Goal: Transaction & Acquisition: Purchase product/service

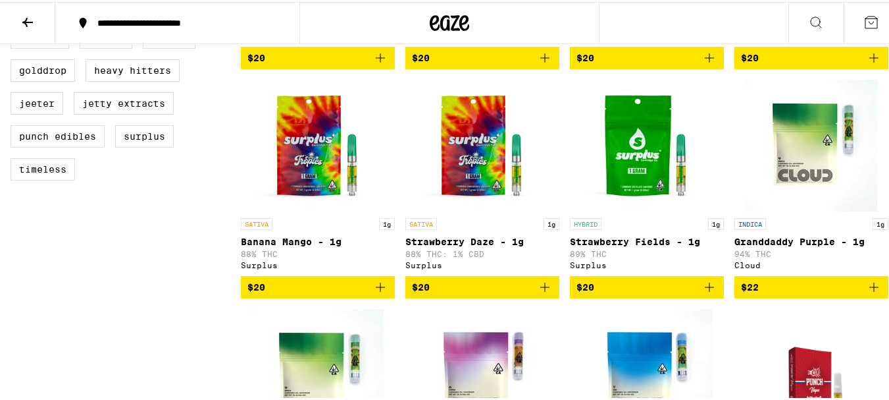
scroll to position [614, 0]
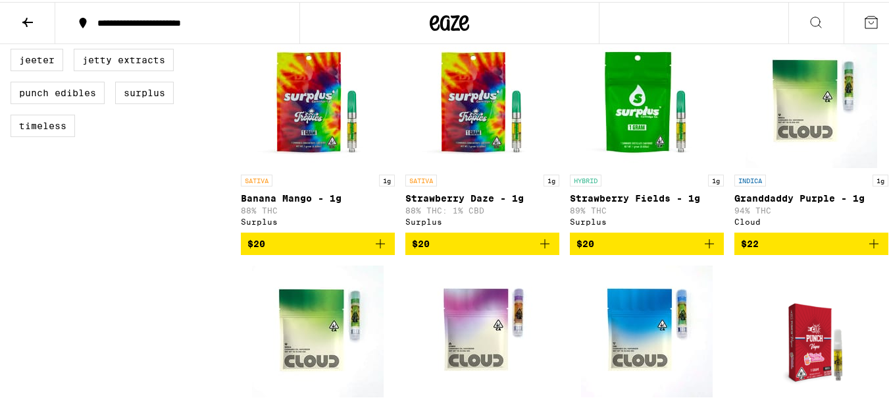
click at [804, 200] on div "INDICA 1g Granddaddy Purple - 1g 94% THC Cloud" at bounding box center [812, 197] width 154 height 51
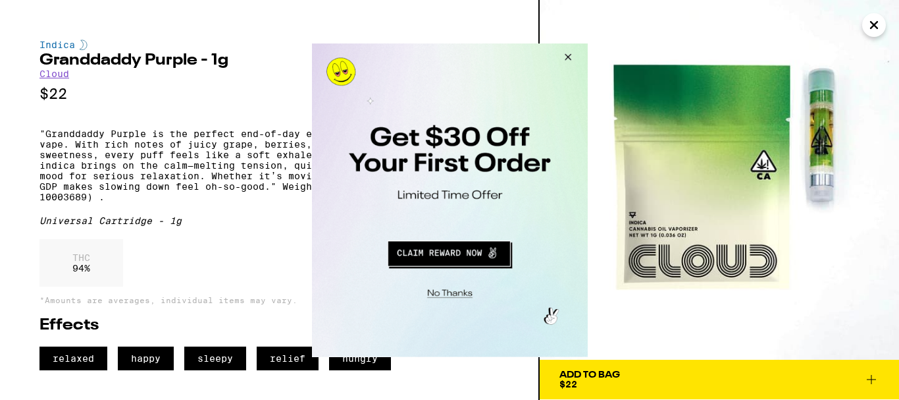
click at [569, 55] on button "Close Modal" at bounding box center [566, 59] width 36 height 32
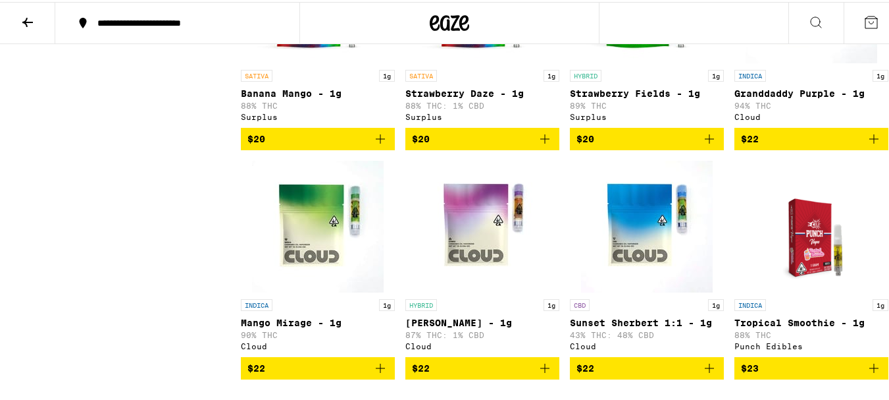
scroll to position [527, 0]
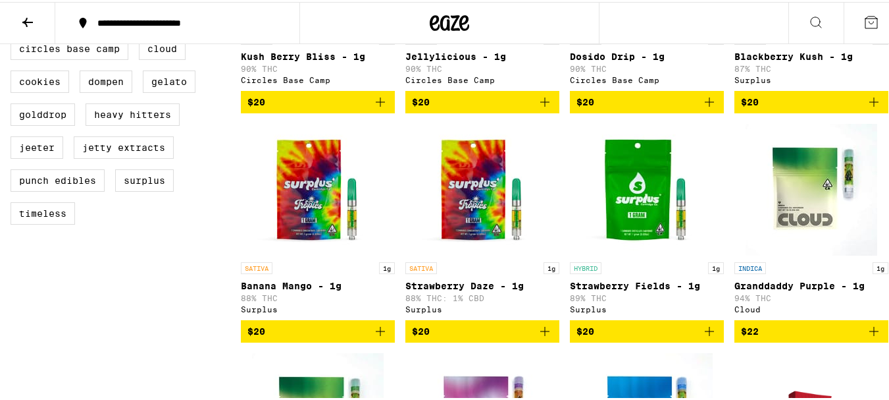
click at [789, 337] on span "$22" at bounding box center [811, 329] width 141 height 16
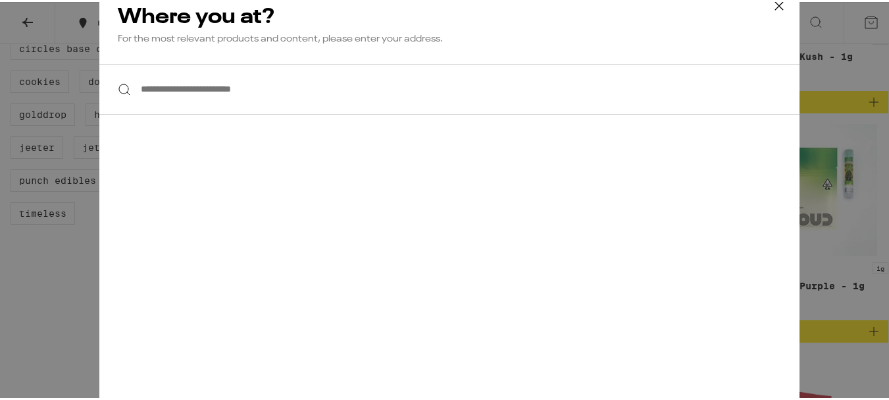
click at [127, 91] on input "**********" at bounding box center [449, 87] width 700 height 51
click at [122, 91] on div at bounding box center [449, 87] width 700 height 51
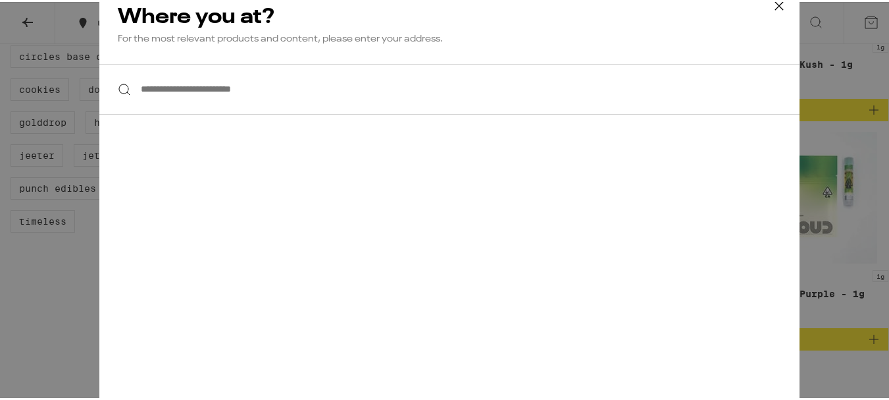
scroll to position [517, 0]
click at [109, 87] on div at bounding box center [449, 87] width 700 height 51
click at [118, 86] on div at bounding box center [449, 87] width 700 height 51
click at [172, 21] on h2 "Where you at?" at bounding box center [449, 15] width 663 height 26
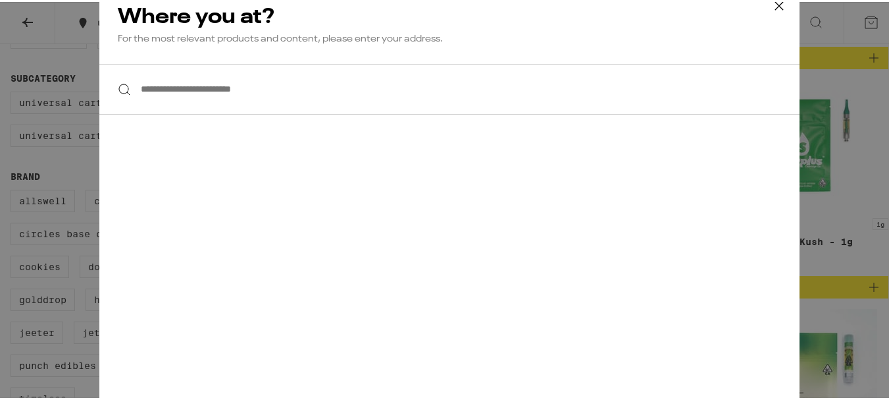
scroll to position [298, 0]
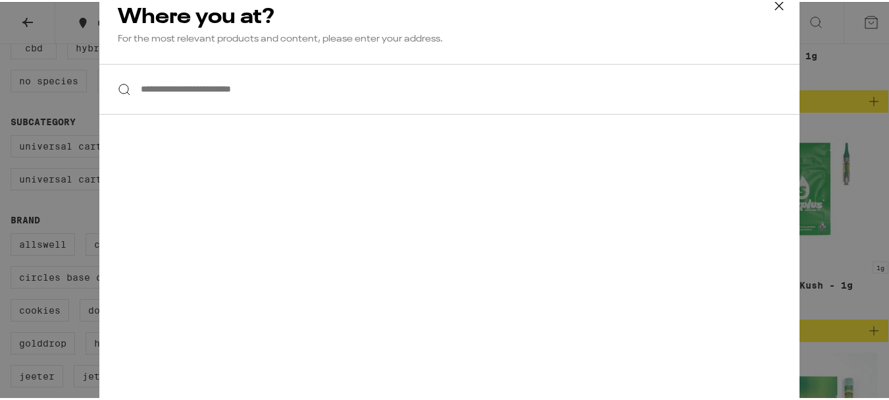
click at [769, 5] on icon at bounding box center [779, 4] width 20 height 20
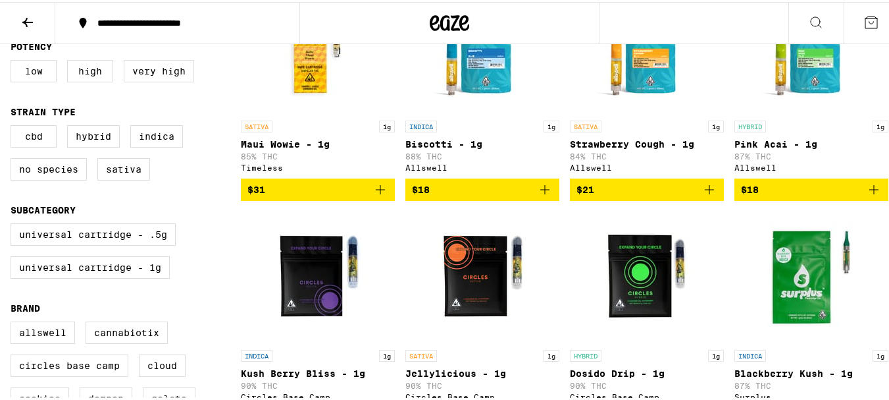
scroll to position [167, 0]
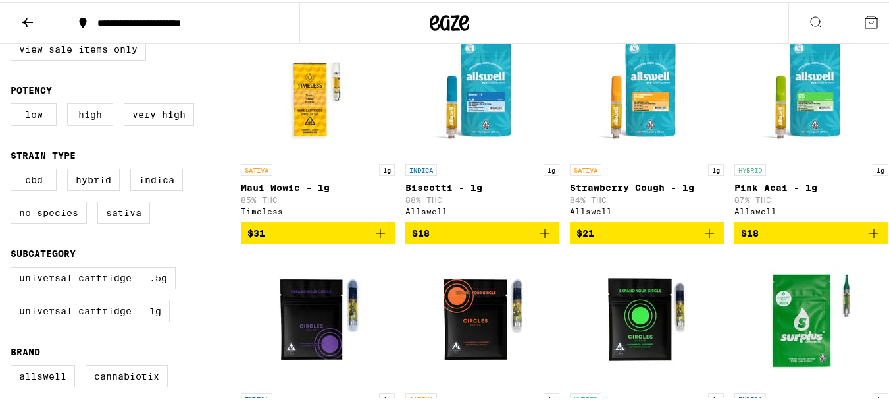
click at [91, 116] on label "High" at bounding box center [90, 112] width 46 height 22
click at [14, 104] on input "High" at bounding box center [13, 103] width 1 height 1
checkbox input "true"
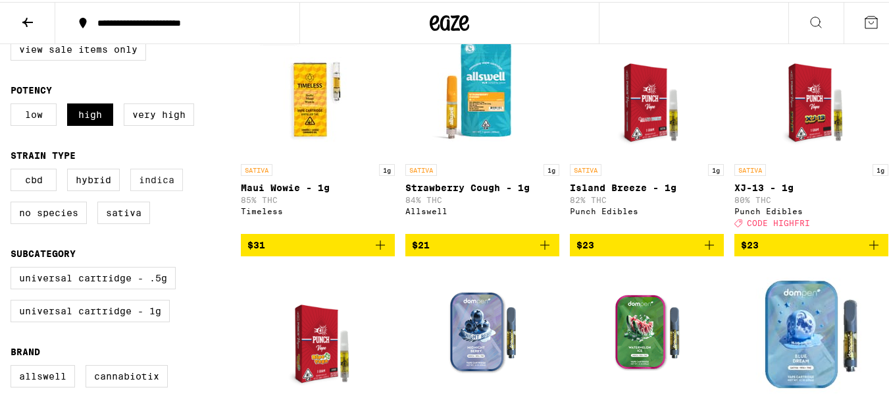
click at [167, 182] on label "Indica" at bounding box center [156, 178] width 53 height 22
click at [14, 169] on input "Indica" at bounding box center [13, 169] width 1 height 1
checkbox input "true"
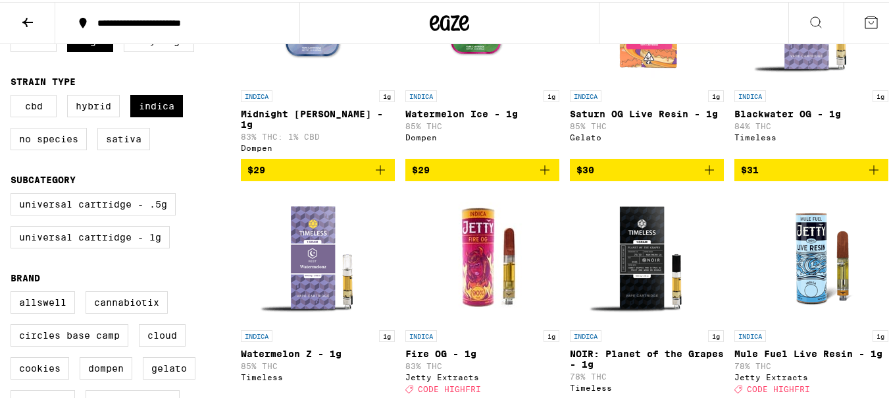
scroll to position [254, 0]
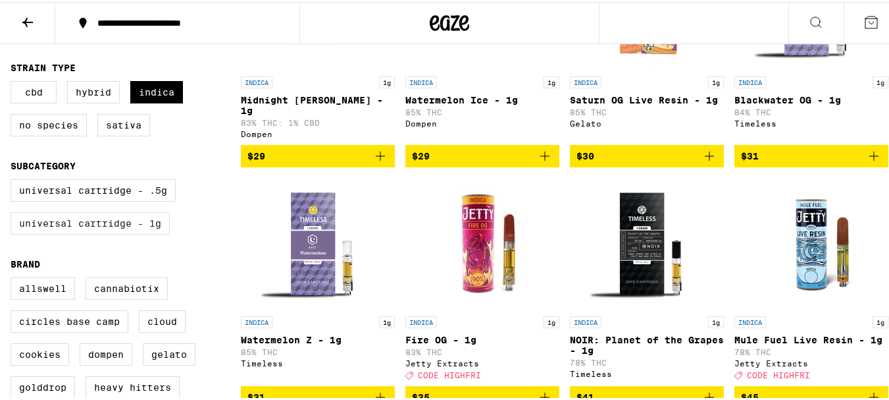
click at [158, 232] on label "Universal Cartridge - 1g" at bounding box center [90, 221] width 159 height 22
click at [14, 180] on input "Universal Cartridge - 1g" at bounding box center [13, 179] width 1 height 1
checkbox input "true"
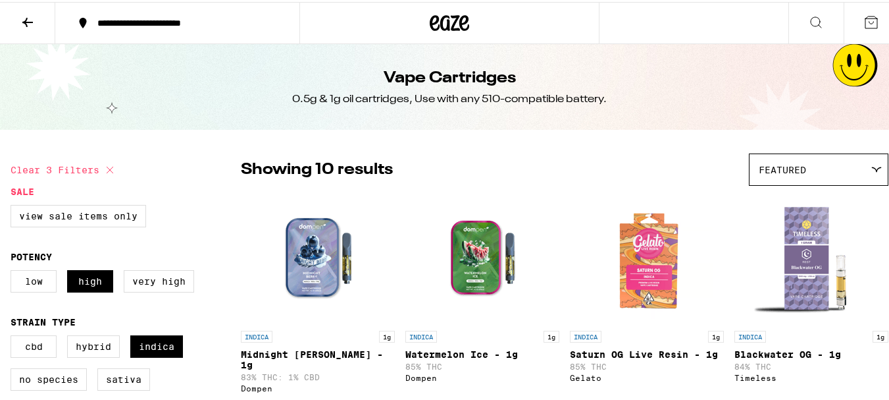
click at [88, 18] on icon at bounding box center [83, 21] width 16 height 16
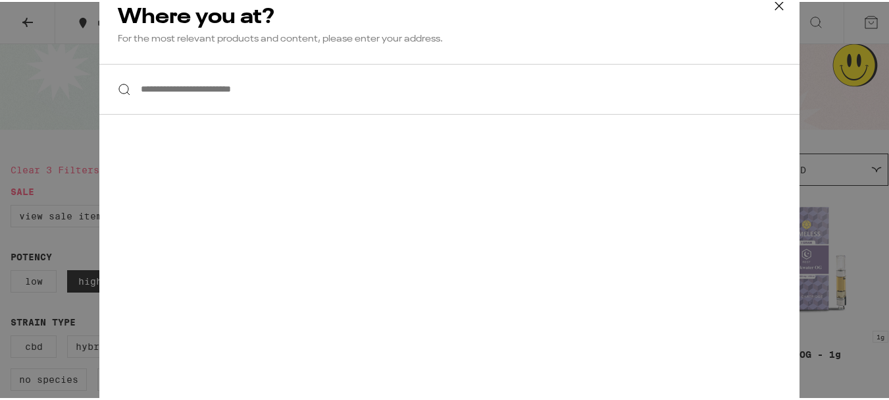
click at [25, 15] on div "**********" at bounding box center [449, 200] width 899 height 400
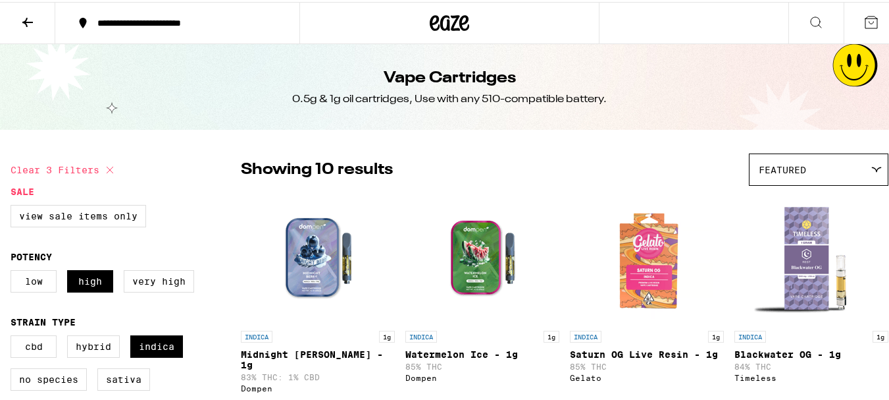
click at [25, 15] on icon at bounding box center [28, 21] width 16 height 16
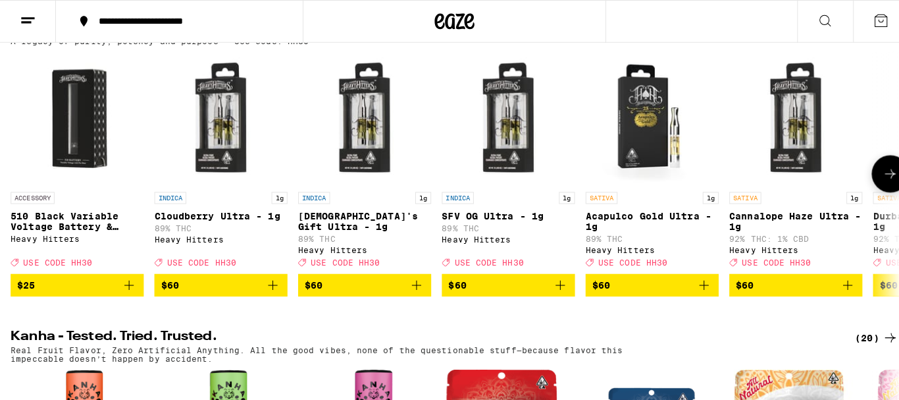
scroll to position [482, 0]
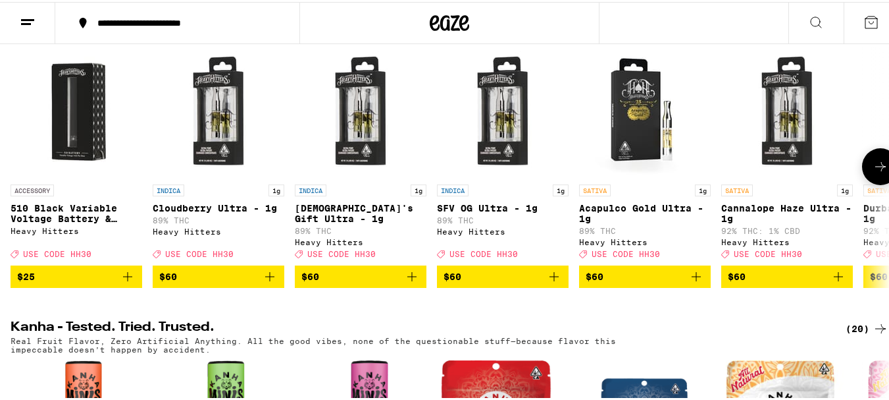
click at [213, 211] on p "Cloudberry Ultra - 1g" at bounding box center [219, 206] width 132 height 11
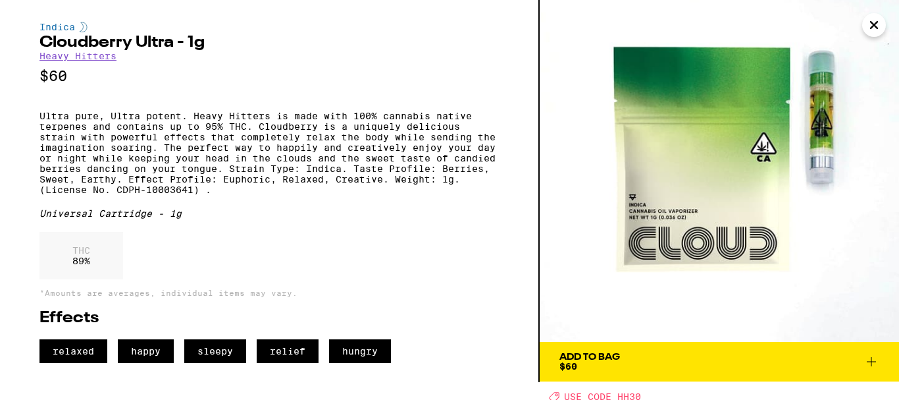
scroll to position [22, 0]
